Goal: Task Accomplishment & Management: Use online tool/utility

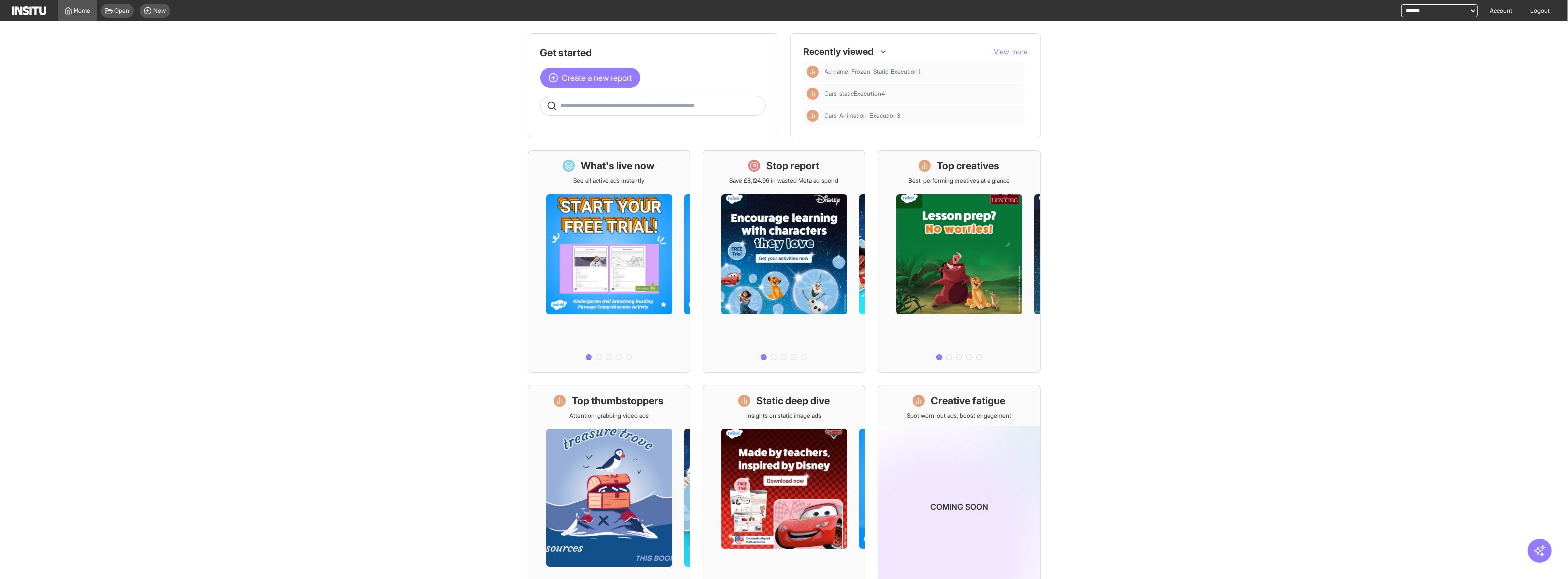
click at [150, 20] on div "Open New" at bounding box center [135, 10] width 78 height 21
click at [155, 8] on span "New" at bounding box center [160, 10] width 13 height 8
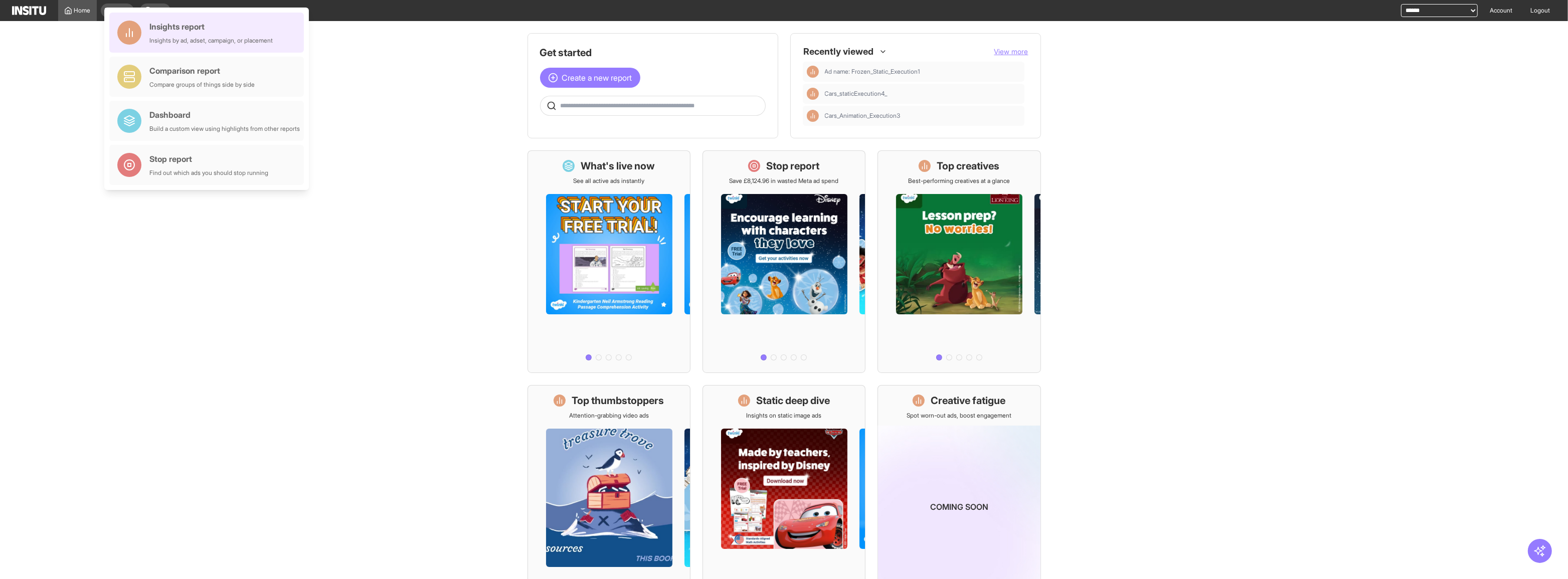
click at [295, 49] on div "Insights report Insights by ad, adset, campaign, or placement" at bounding box center [206, 33] width 194 height 40
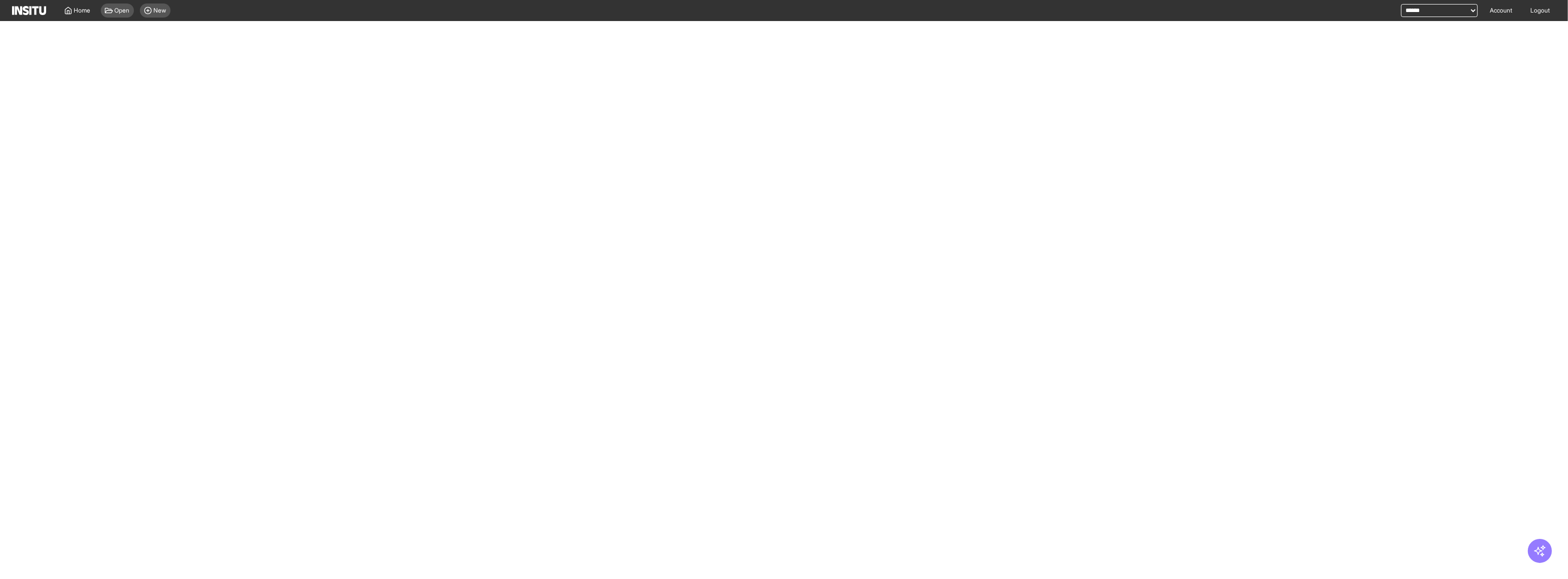
select select "**"
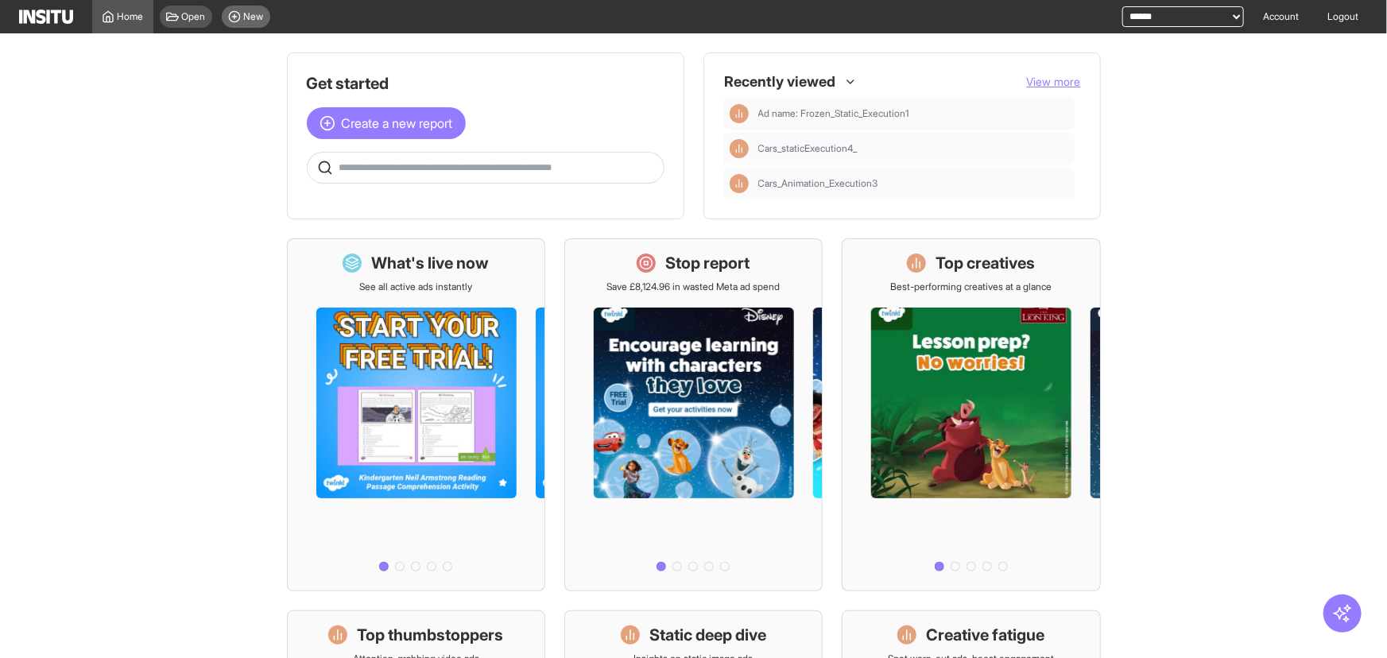
click at [224, 23] on div "New" at bounding box center [246, 17] width 48 height 22
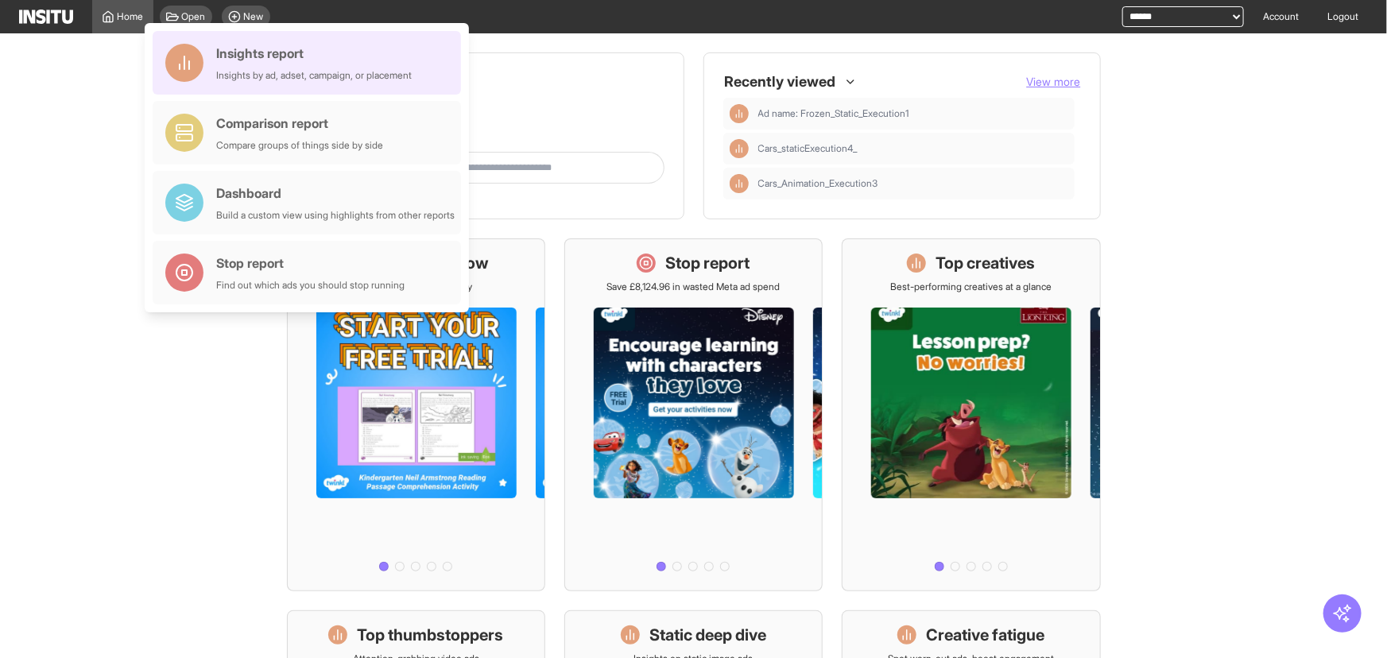
click at [325, 55] on div "Insights report" at bounding box center [314, 53] width 196 height 19
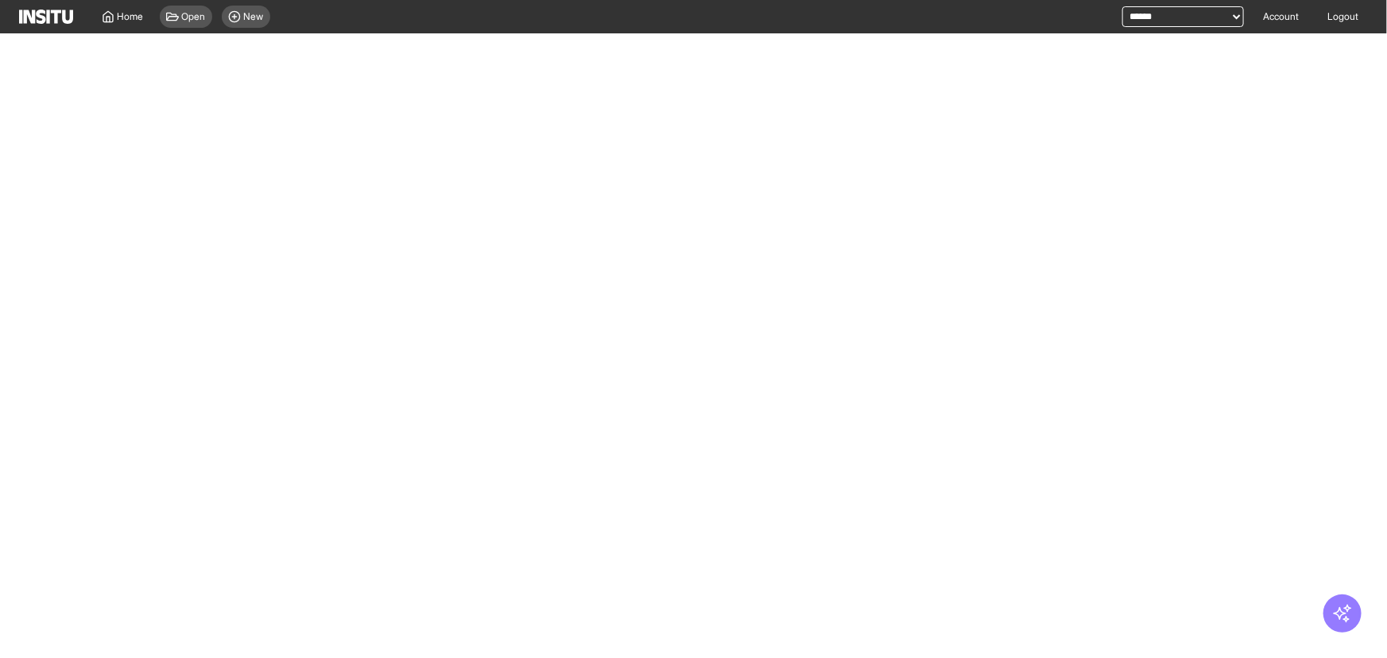
select select "**"
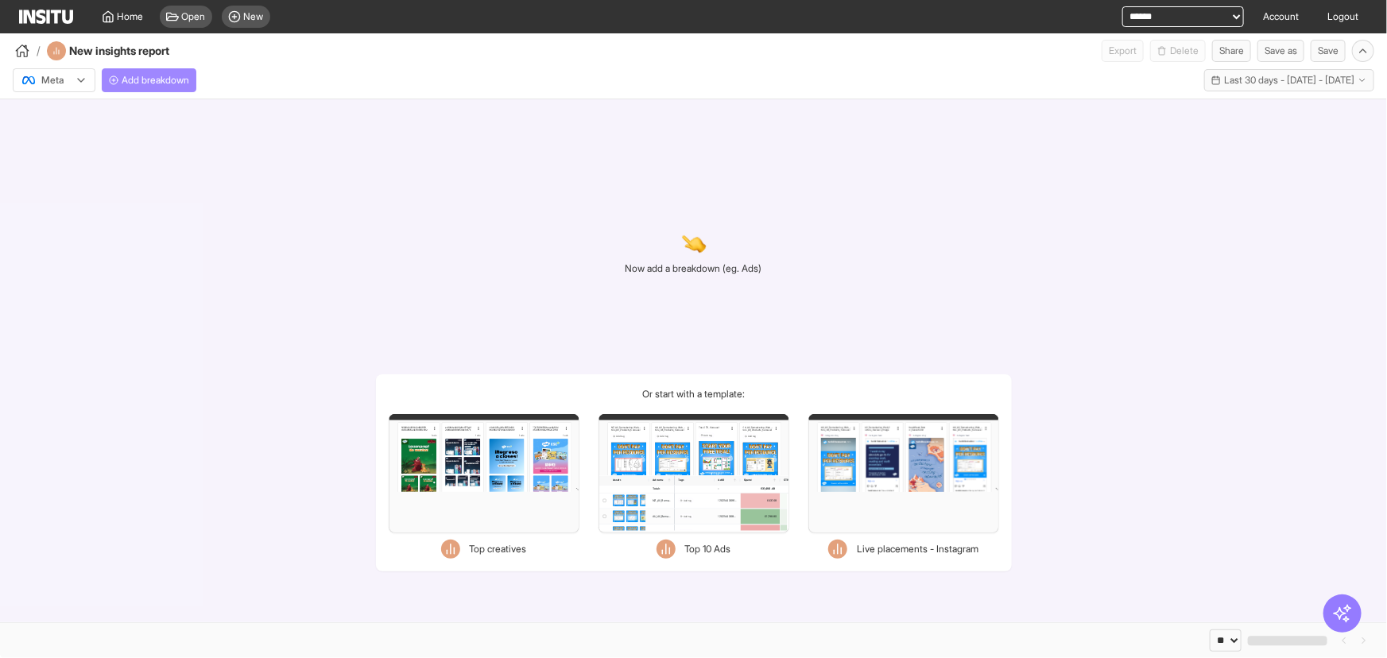
click at [168, 80] on span "Add breakdown" at bounding box center [156, 80] width 68 height 13
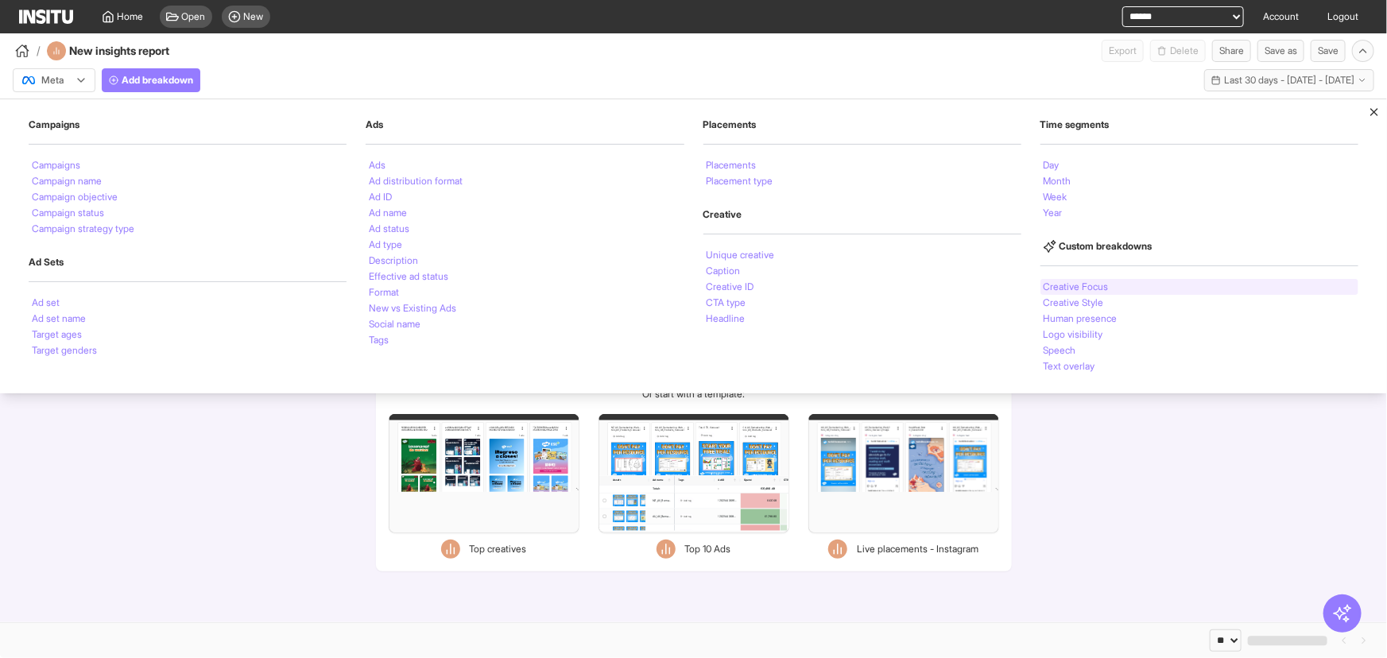
click at [1100, 287] on li "Creative Focus" at bounding box center [1076, 287] width 65 height 10
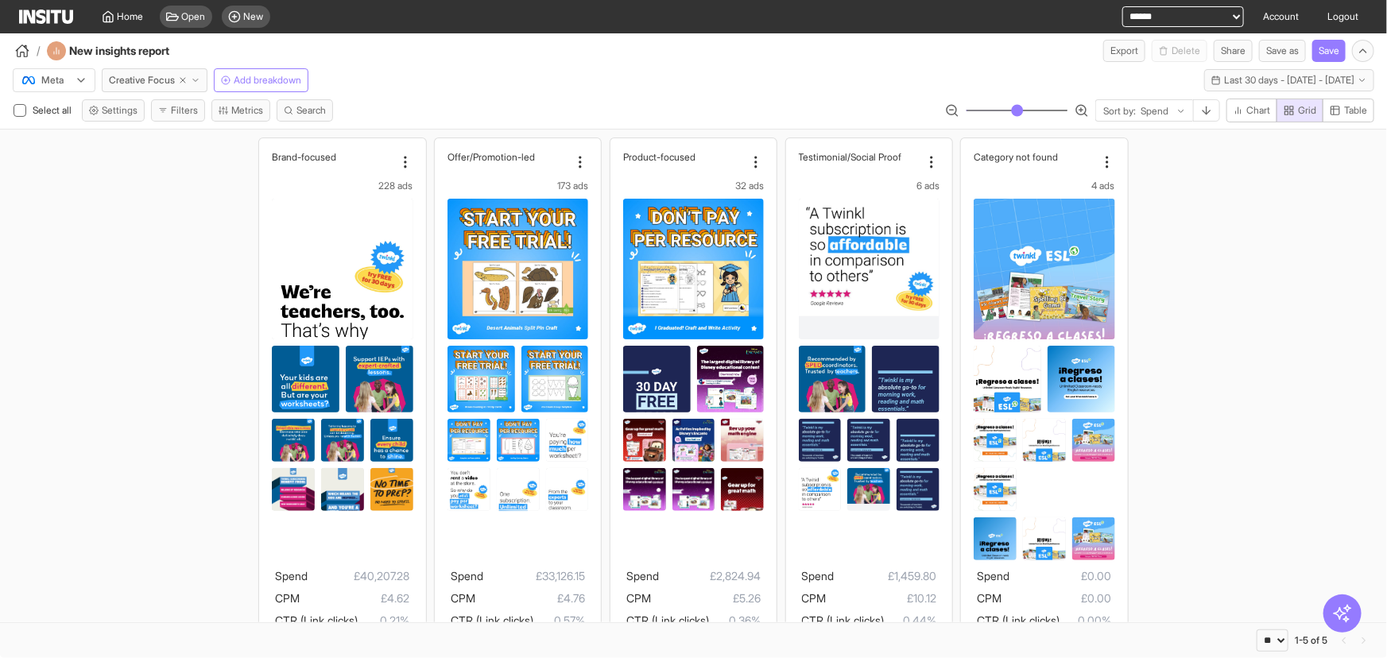
click at [1199, 220] on div "Brand-focused 228 ads Spend £40,207.28 CPM £4.62 CTR (Link clicks) 0.21% CVR (L…" at bounding box center [693, 430] width 1387 height 601
click at [196, 79] on polyline "button" at bounding box center [195, 80] width 5 height 2
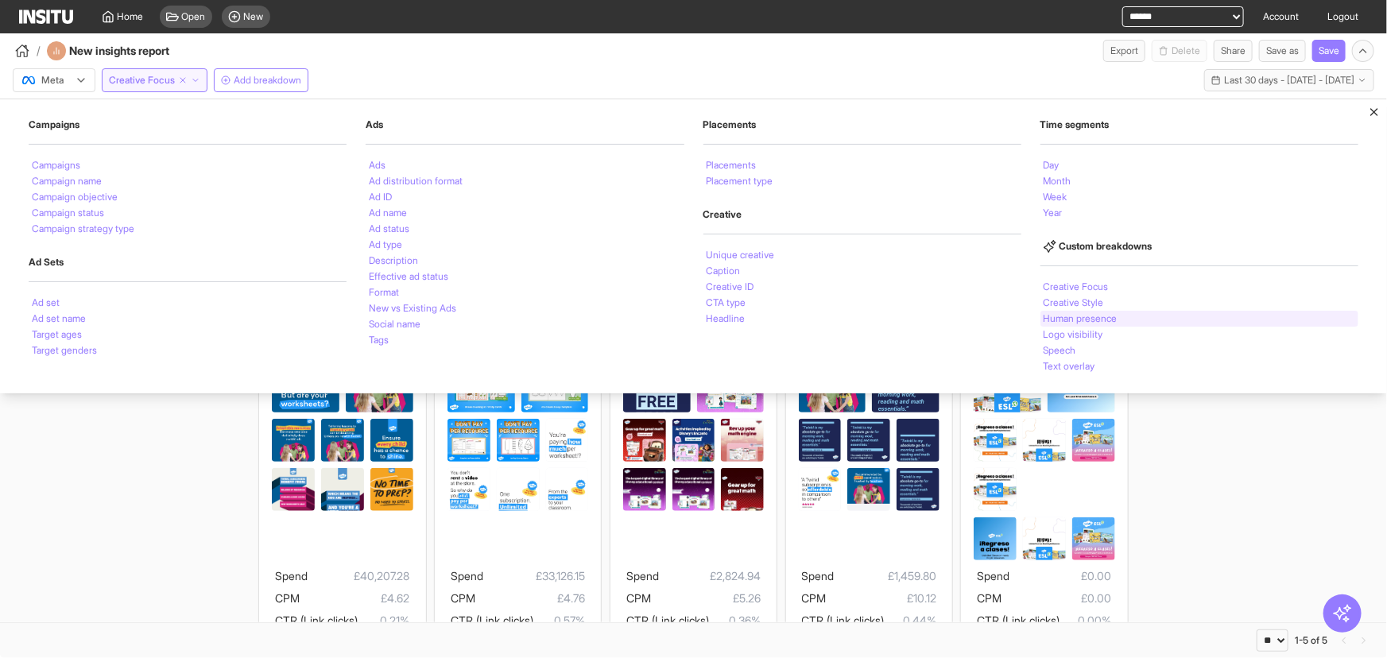
click at [1083, 316] on li "Human presence" at bounding box center [1081, 319] width 74 height 10
